Goal: Task Accomplishment & Management: Manage account settings

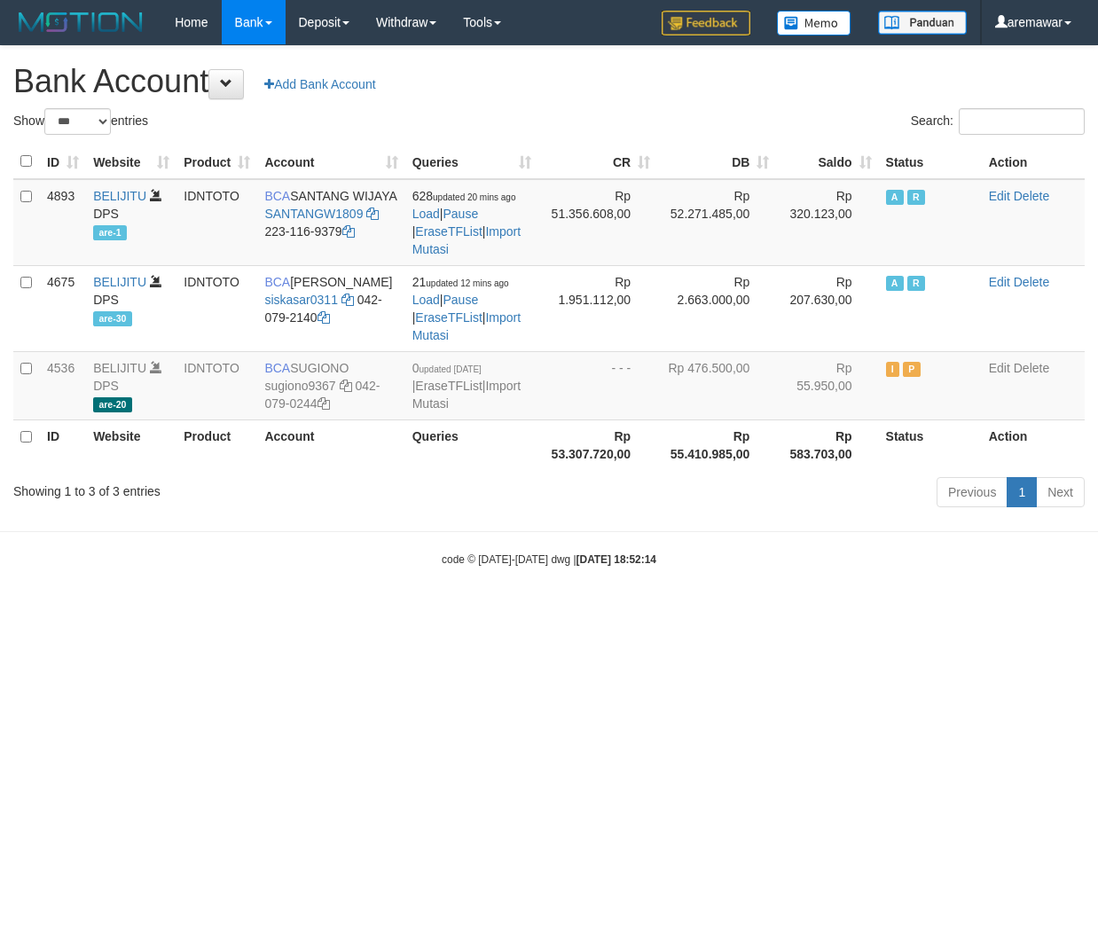
select select "***"
click at [571, 51] on div "**********" at bounding box center [549, 280] width 1098 height 468
